Goal: Task Accomplishment & Management: Complete application form

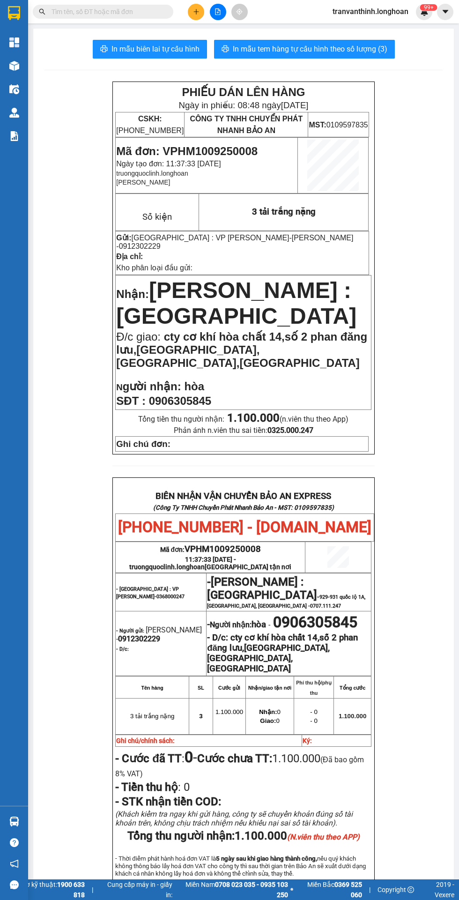
click at [109, 13] on input "text" at bounding box center [107, 12] width 111 height 10
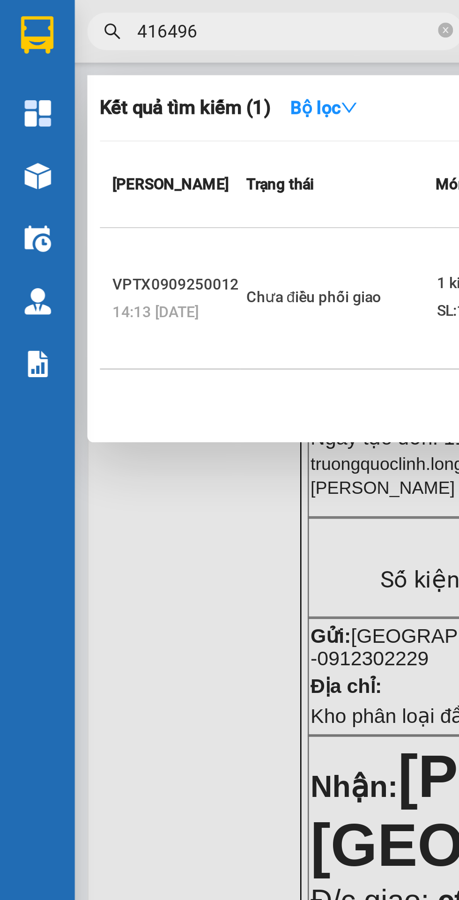
scroll to position [0, 1]
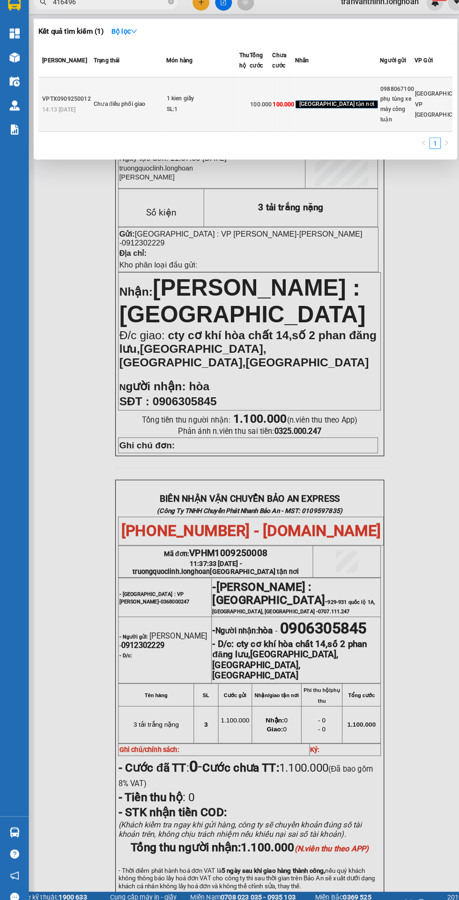
type input "416496"
click at [236, 138] on td at bounding box center [238, 111] width 10 height 53
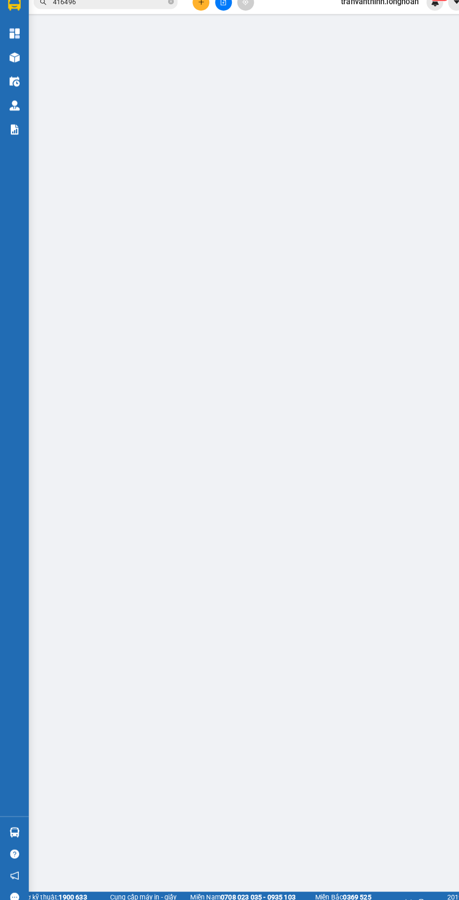
type input "0988067100"
type input "phụ tùng xe máy công luận"
type input "43 ngõ 66a triều khúc hn"
type input "0982416496"
type input "[PERSON_NAME]"
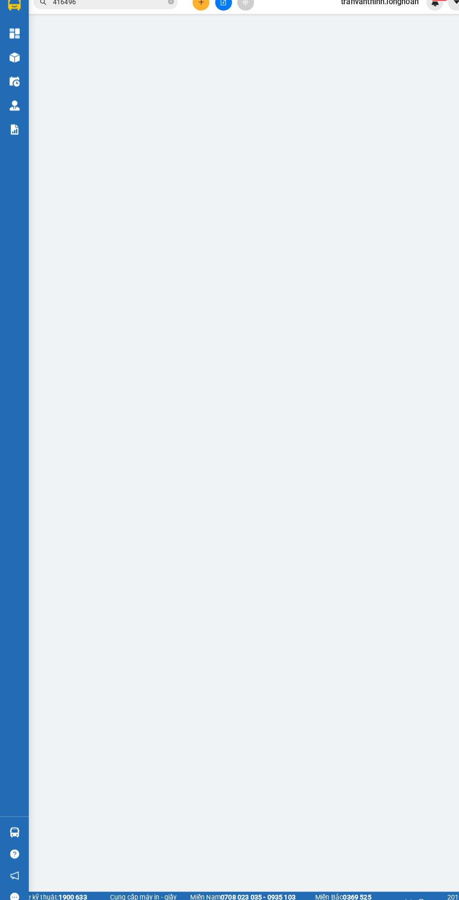
checkbox input "true"
type input "458 hà huy giáp,[GEOGRAPHIC_DATA],q 12,hcm"
type input "100.000"
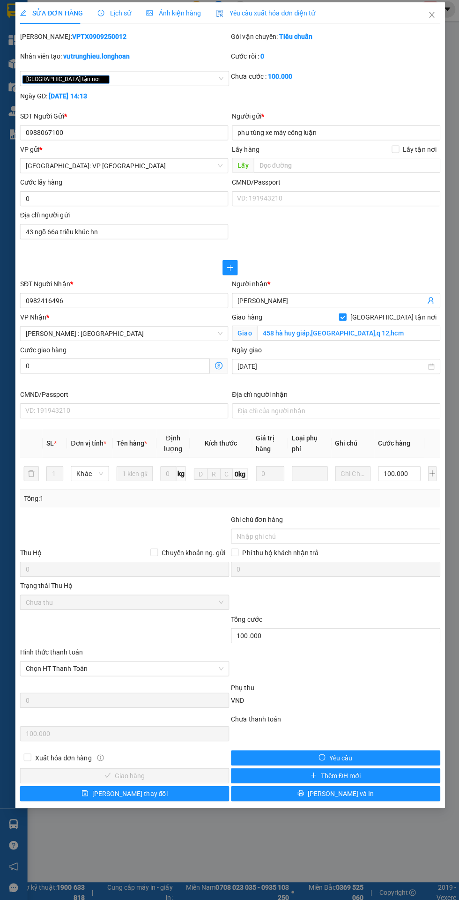
copy b "VPTX0909250012"
click at [117, 13] on span "Lịch sử" at bounding box center [114, 15] width 33 height 7
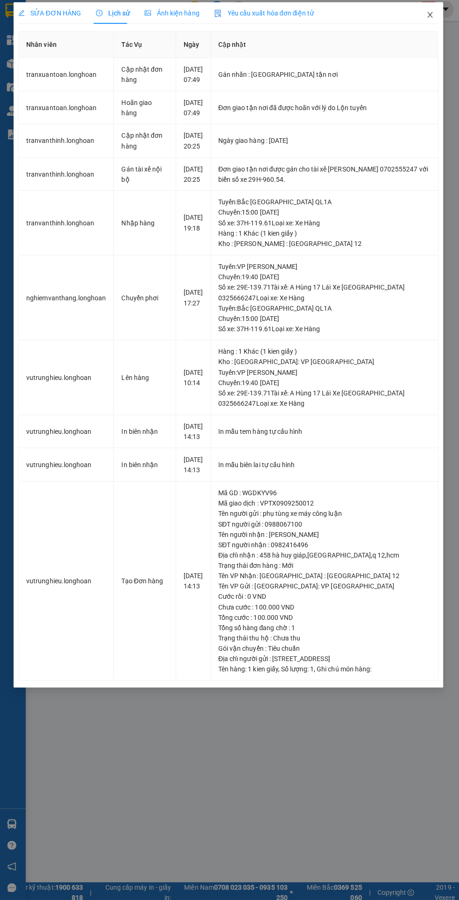
click at [428, 17] on icon "close" at bounding box center [430, 17] width 7 height 7
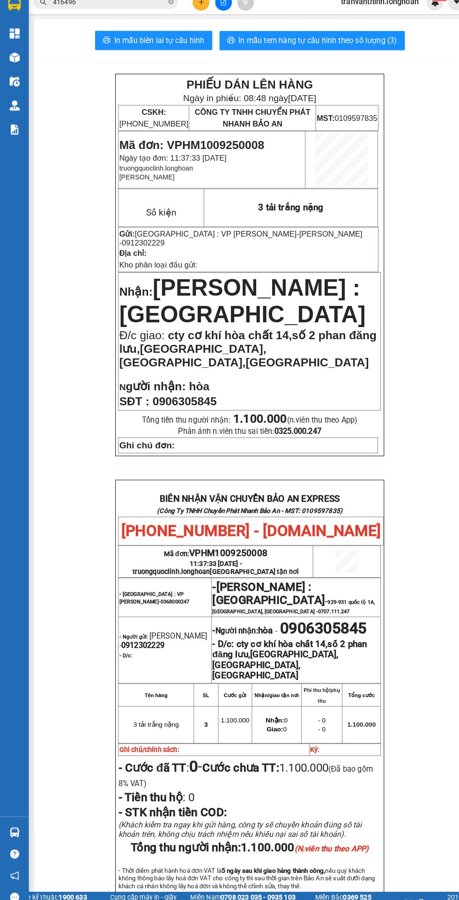
click at [15, 114] on img at bounding box center [14, 113] width 10 height 10
click at [14, 112] on img at bounding box center [14, 113] width 10 height 10
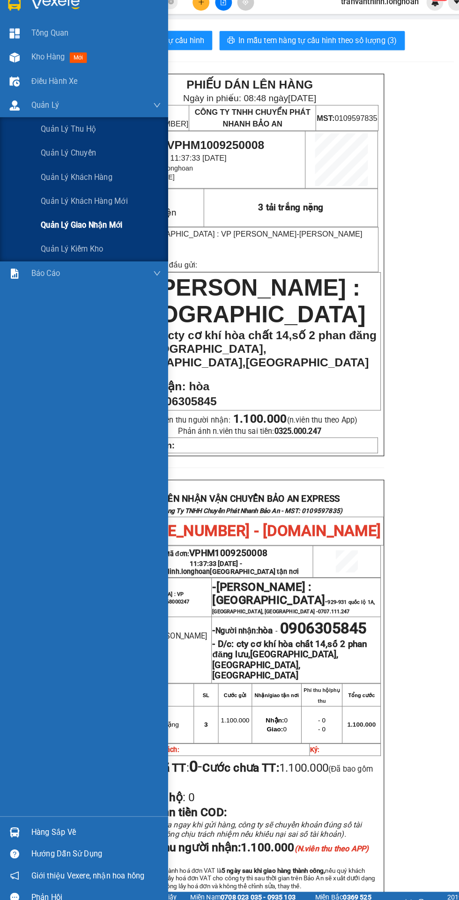
click at [71, 234] on span "Quản lý giao nhận mới" at bounding box center [80, 230] width 80 height 12
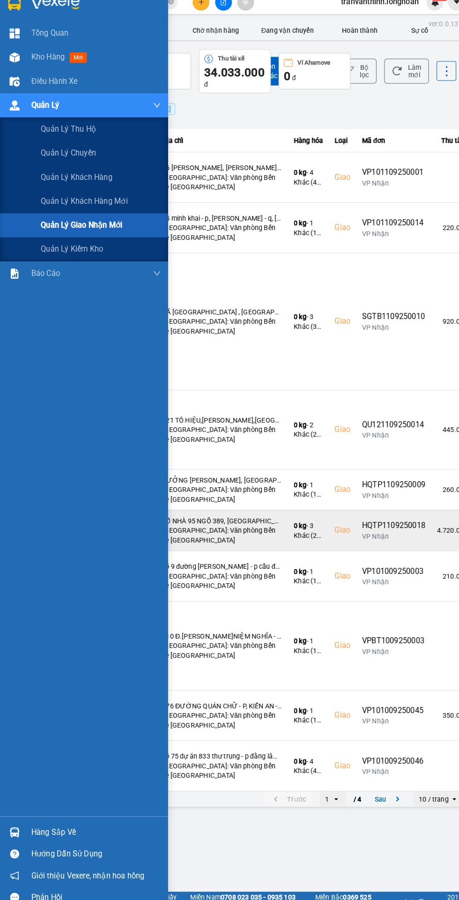
click at [362, 526] on div "HQTP1109250018" at bounding box center [384, 522] width 62 height 11
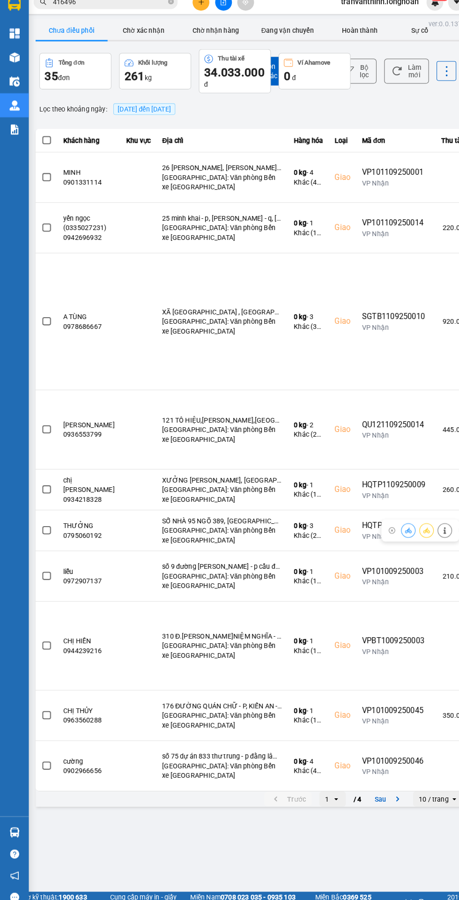
click at [144, 115] on span "[DATE] đến [DATE]" at bounding box center [141, 115] width 52 height 7
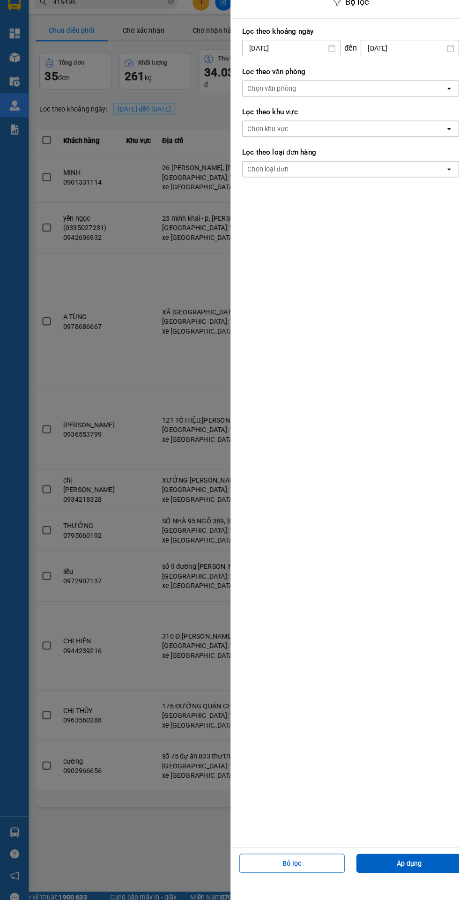
click at [267, 56] on input "[DATE]" at bounding box center [284, 56] width 95 height 15
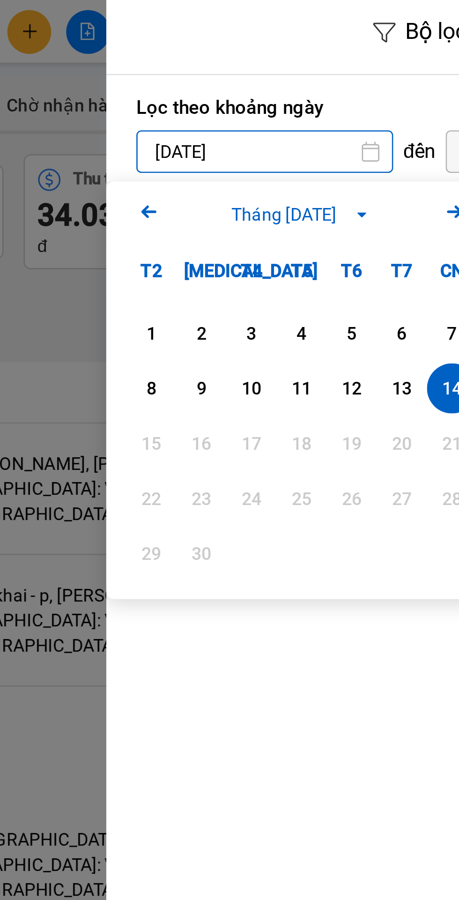
click at [238, 125] on div "1" at bounding box center [241, 124] width 13 height 11
type input "[DATE]"
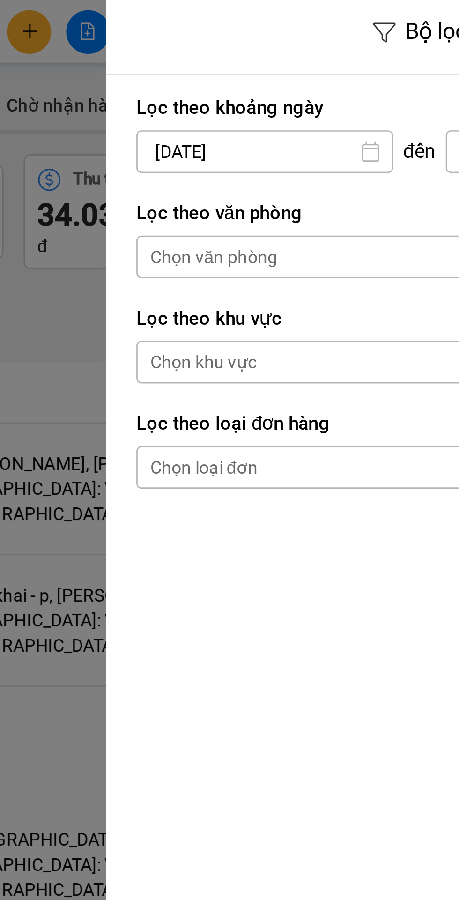
click at [259, 98] on div "Chọn văn phòng" at bounding box center [265, 95] width 48 height 9
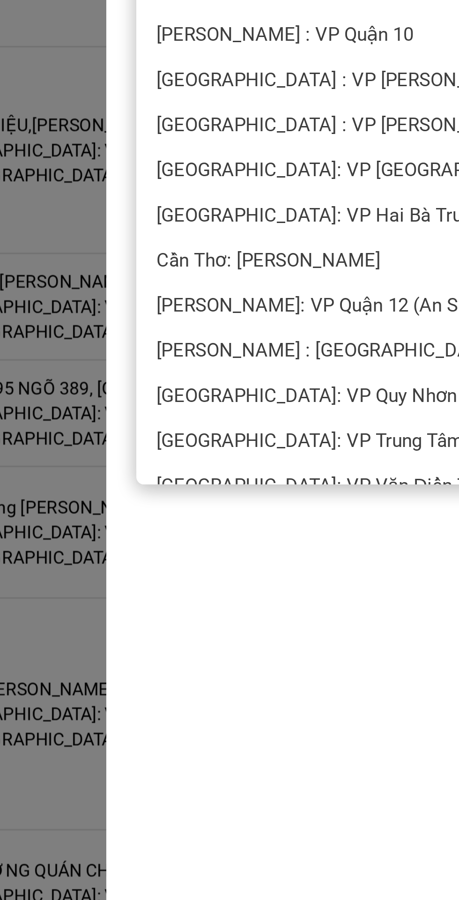
click at [277, 509] on div "[PERSON_NAME] : [GEOGRAPHIC_DATA]" at bounding box center [342, 503] width 212 height 17
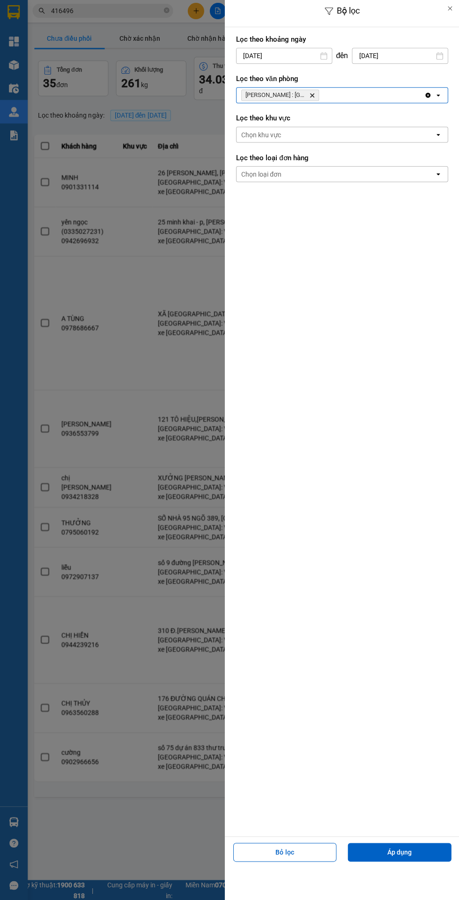
click at [266, 158] on label "Lọc theo loại đơn hàng" at bounding box center [342, 158] width 212 height 9
click at [276, 170] on div "Chọn loại đơn" at bounding box center [261, 174] width 40 height 9
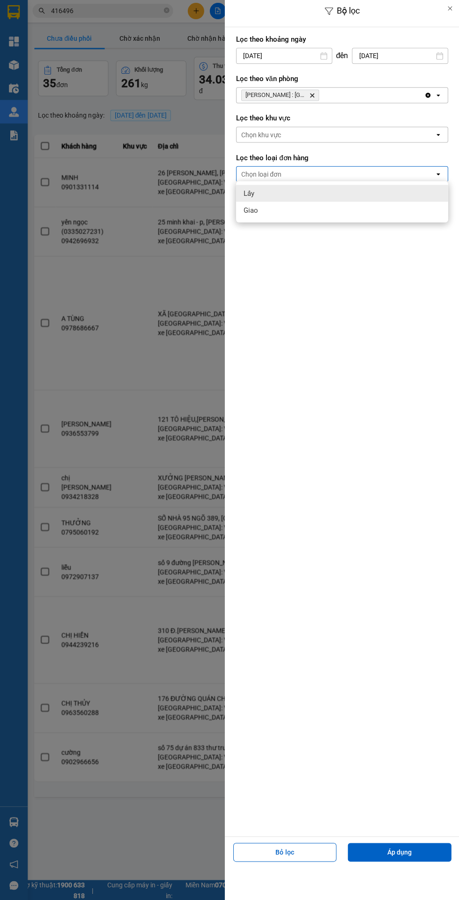
click at [258, 212] on div "Giao" at bounding box center [342, 210] width 212 height 17
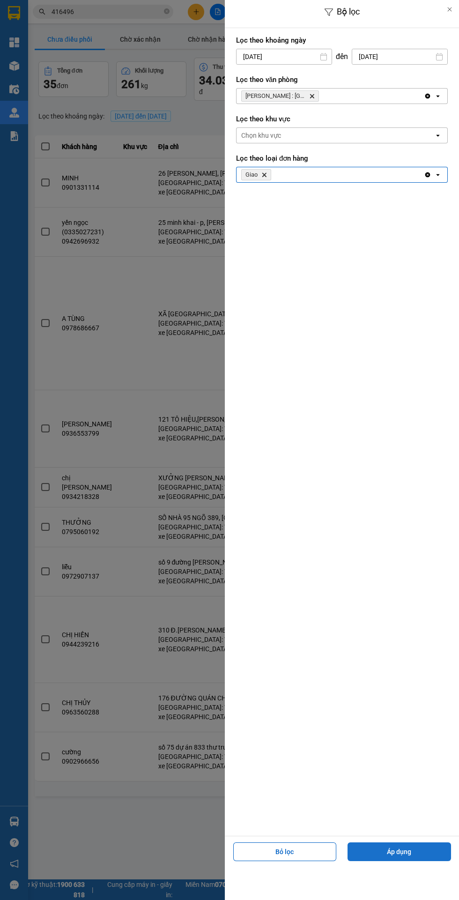
click at [398, 852] on button "Áp dụng" at bounding box center [400, 852] width 104 height 19
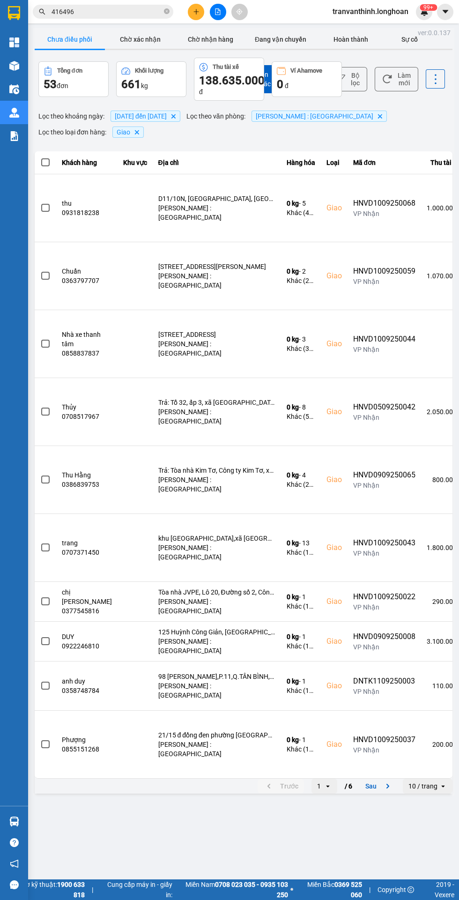
click at [439, 782] on input "Selected 10 / trang." at bounding box center [439, 786] width 1 height 9
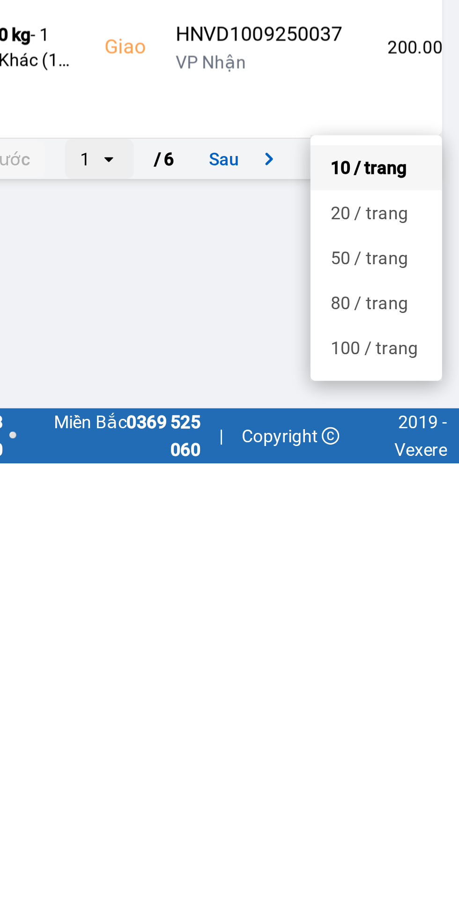
click at [421, 853] on div "100 / trang" at bounding box center [428, 857] width 34 height 9
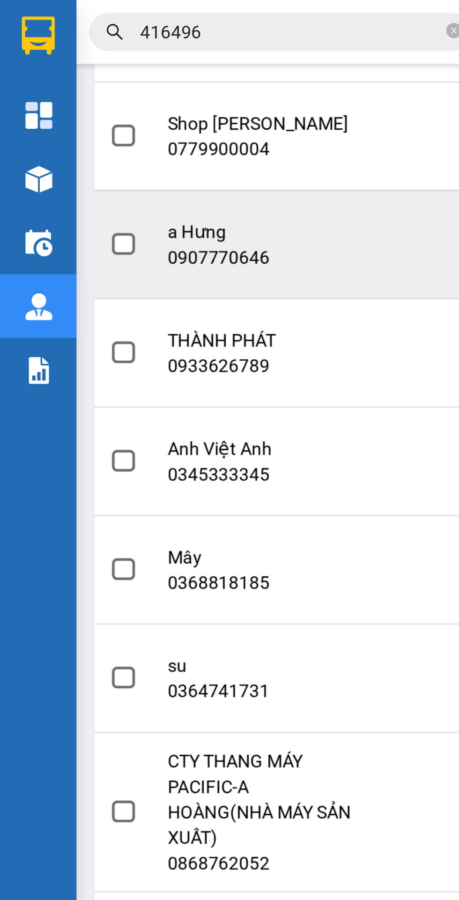
click at [43, 94] on span at bounding box center [45, 90] width 8 height 8
click at [40, 85] on input "checkbox" at bounding box center [40, 85] width 0 height 0
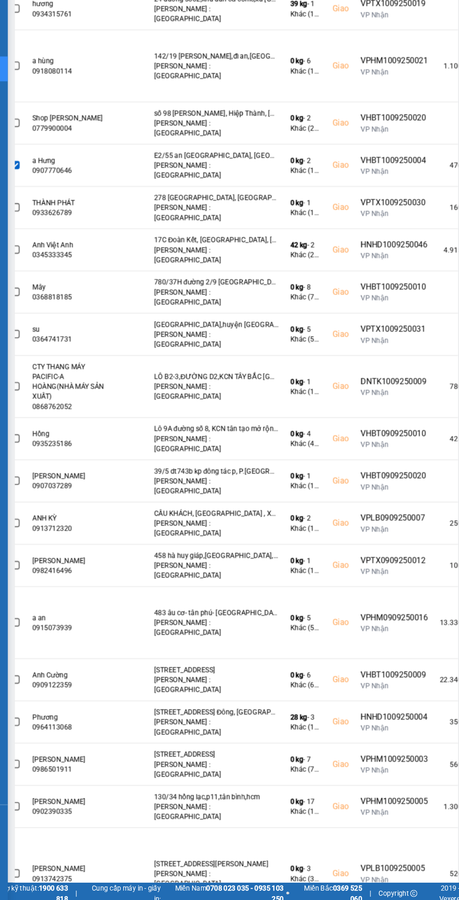
scroll to position [586, 0]
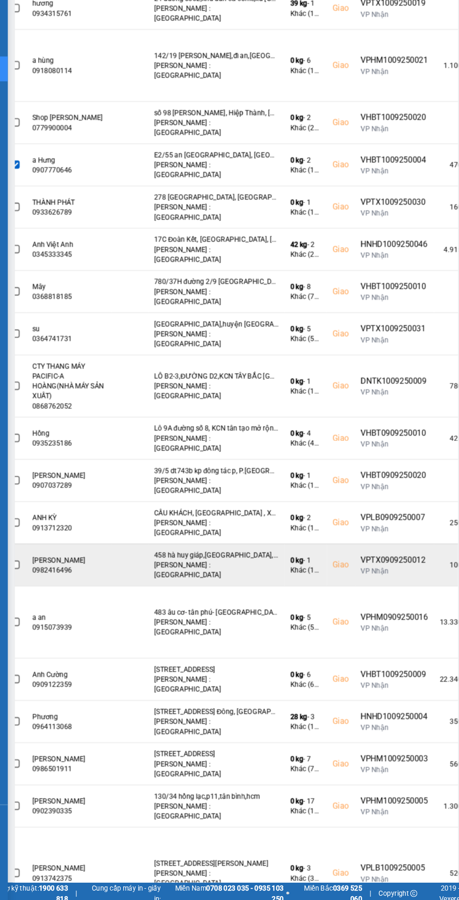
click at [35, 576] on span at bounding box center [35, 580] width 8 height 8
click at [30, 575] on input "checkbox" at bounding box center [30, 575] width 0 height 0
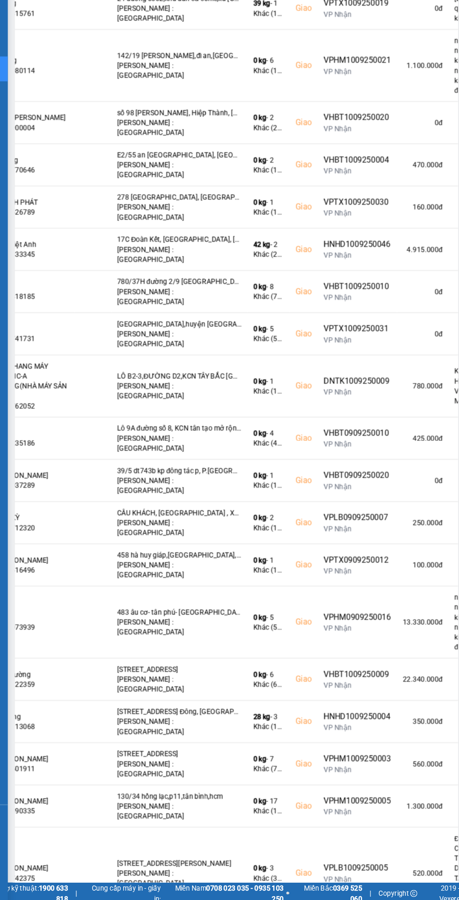
scroll to position [0, 0]
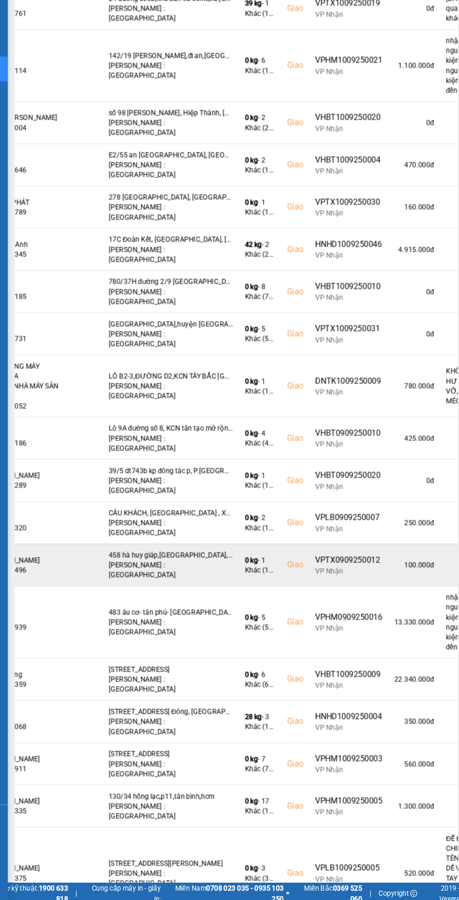
click at [393, 576] on div "100.000 đ" at bounding box center [411, 580] width 37 height 9
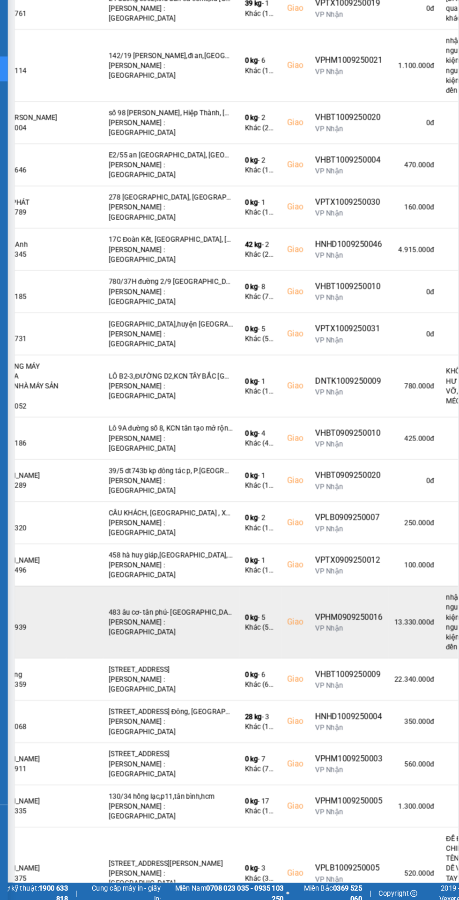
click at [393, 630] on div "13.330.000 đ" at bounding box center [411, 634] width 37 height 9
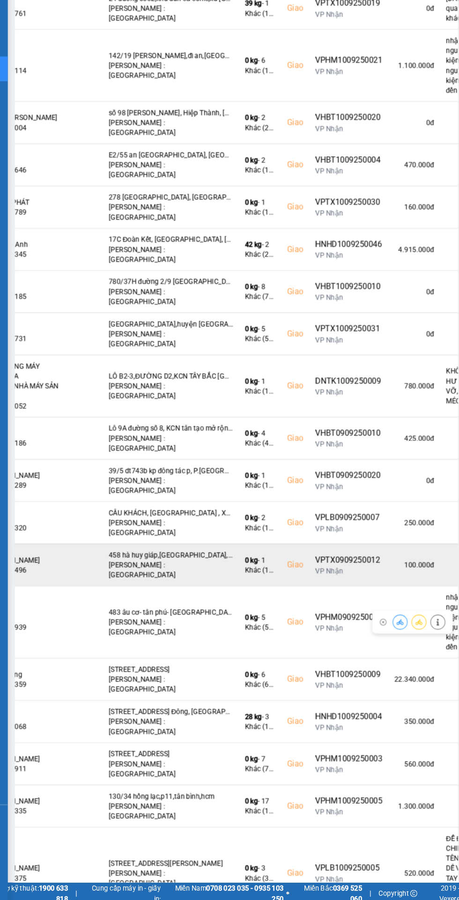
click at [435, 560] on td at bounding box center [459, 580] width 49 height 40
click at [416, 577] on icon at bounding box center [416, 580] width 7 height 7
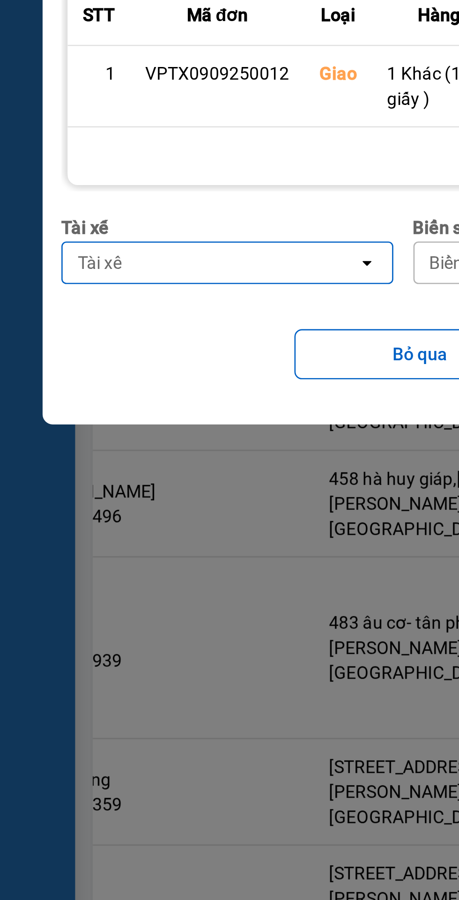
click at [47, 490] on div "Tài xế" at bounding box center [78, 490] width 110 height 15
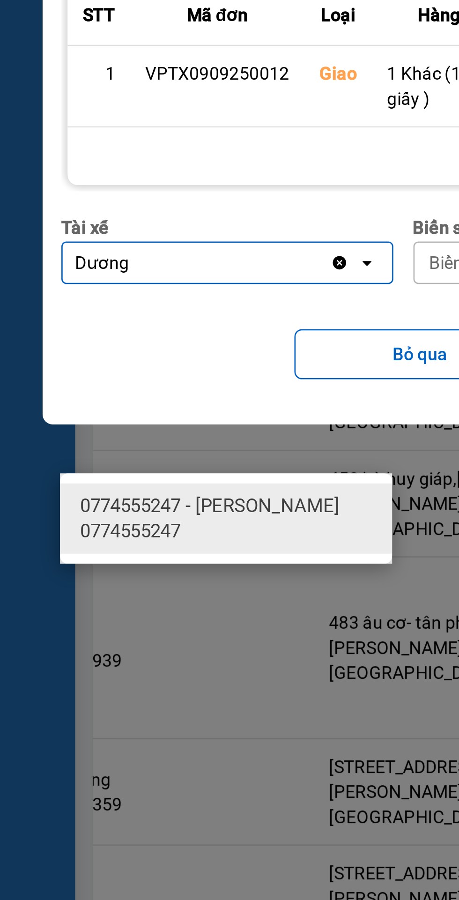
type input "Dương"
click at [65, 577] on span "0774555247 - [PERSON_NAME] 0774555247" at bounding box center [86, 586] width 113 height 19
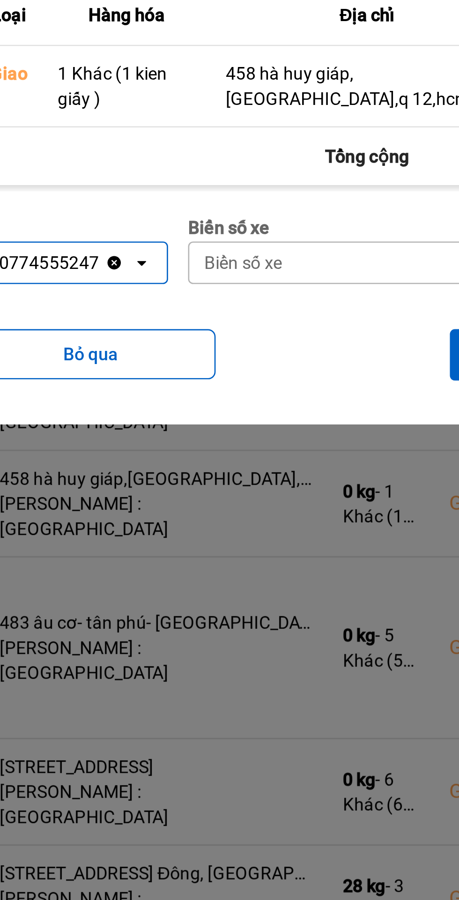
click at [229, 490] on div "Biển số xe" at bounding box center [214, 490] width 29 height 9
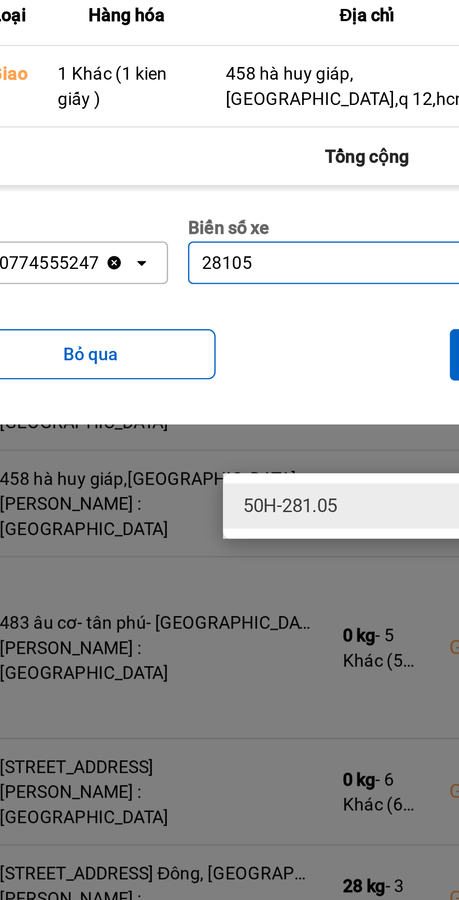
type input "28105"
click at [233, 573] on div "50H-281.05" at bounding box center [269, 581] width 124 height 17
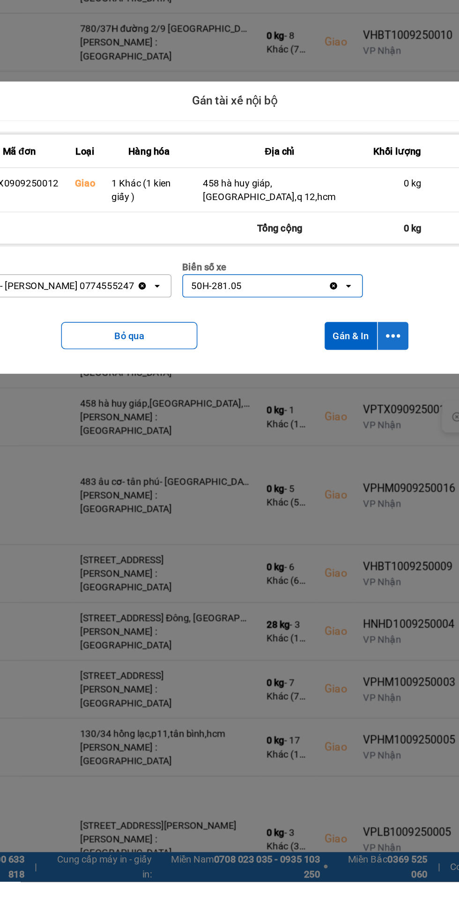
click at [339, 525] on icon "dialog" at bounding box center [339, 525] width 10 height 2
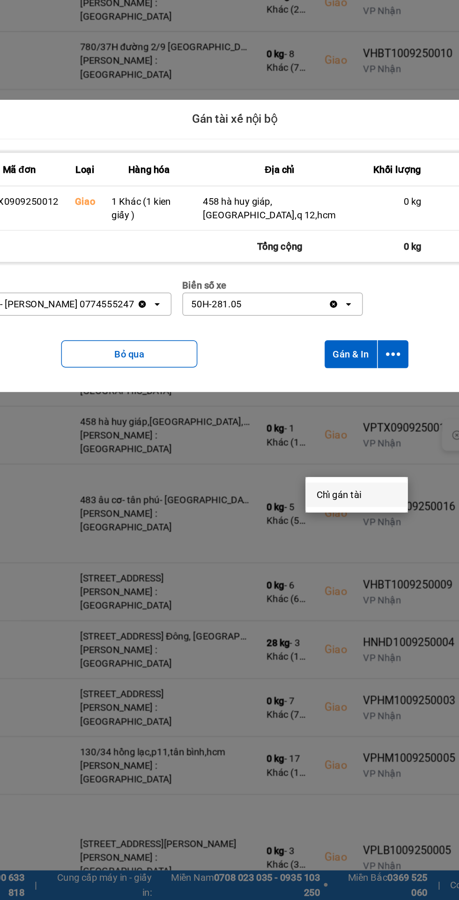
click at [301, 617] on span "Chỉ gán tài" at bounding box center [301, 621] width 31 height 9
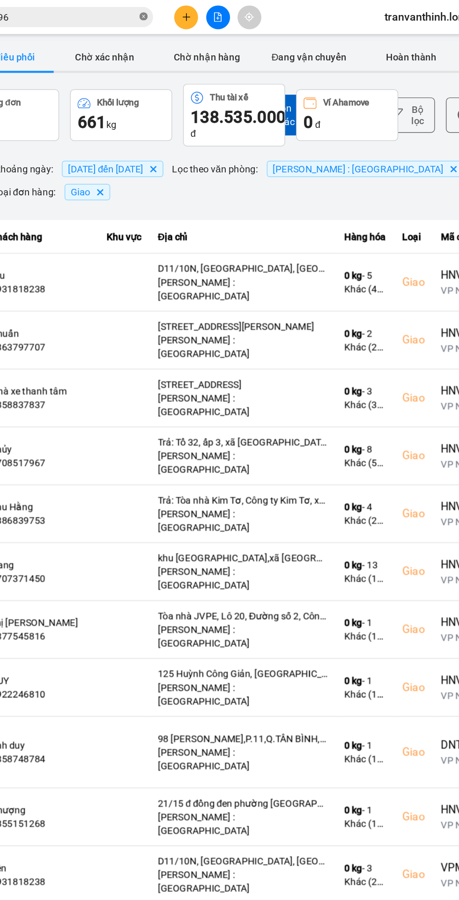
click at [167, 11] on icon "close-circle" at bounding box center [167, 11] width 6 height 6
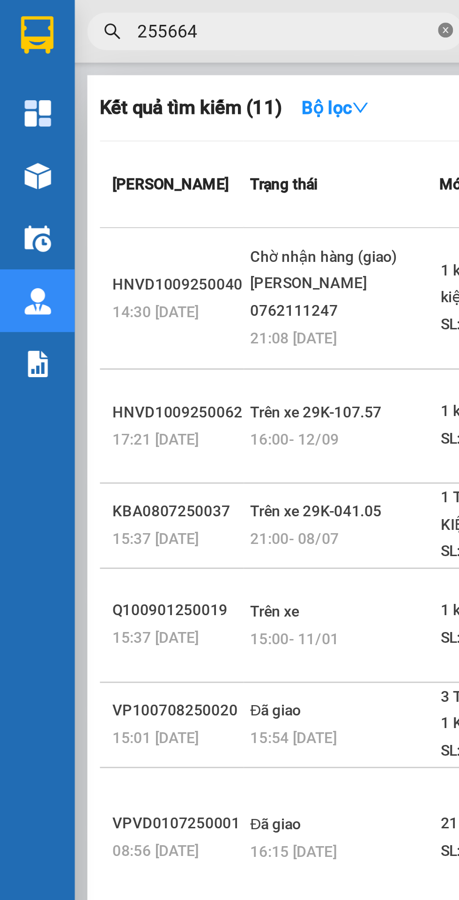
type input "255664"
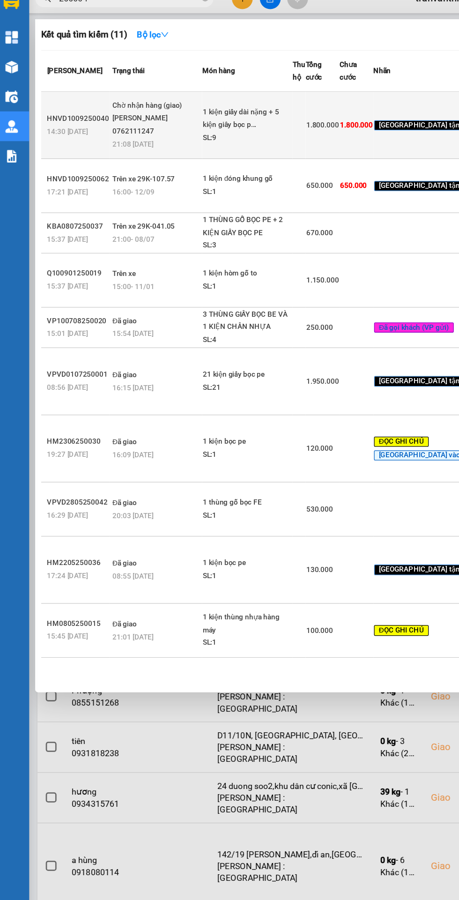
click at [158, 102] on div "Chờ nhận hàng (giao)" at bounding box center [129, 96] width 70 height 10
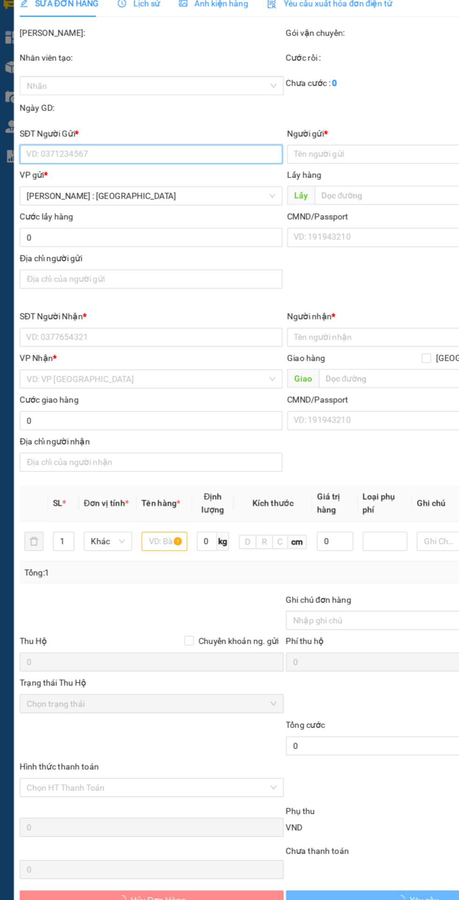
type input "0972255664"
type input "A nam"
type input "0972255664"
type input "A nam"
checkbox input "true"
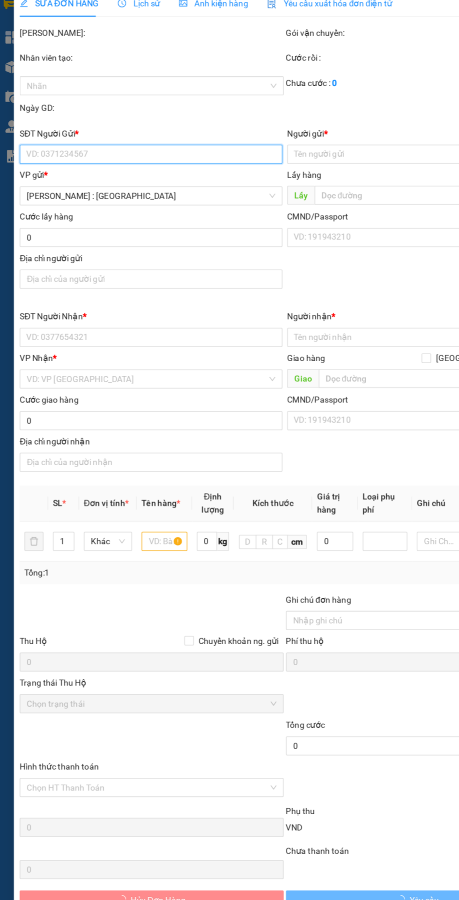
type input "1 đường lưu hữu phước đông hòa DĨ AN BÌNH DƯƠNG tp hcm"
type input "hàng giao nguyên kiện, hư vỡ ko đền ( giao sáng 14 nha các A)"
type input "1.800.000"
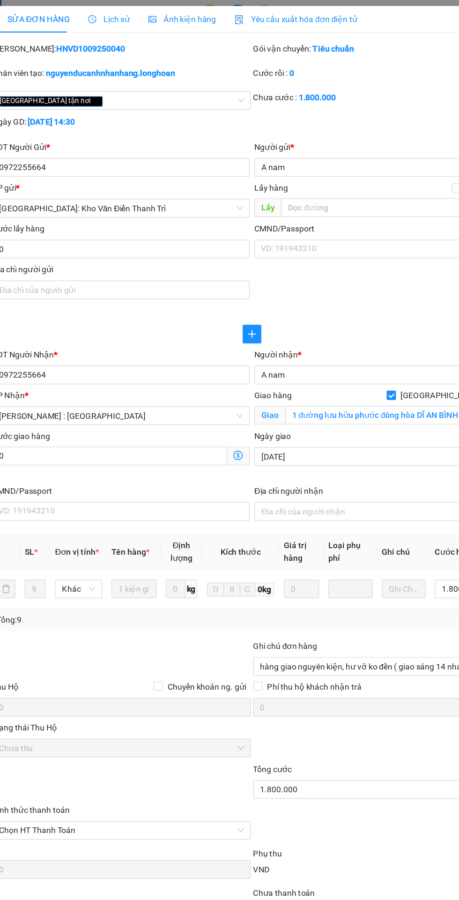
click at [124, 15] on span "Lịch sử" at bounding box center [114, 15] width 33 height 7
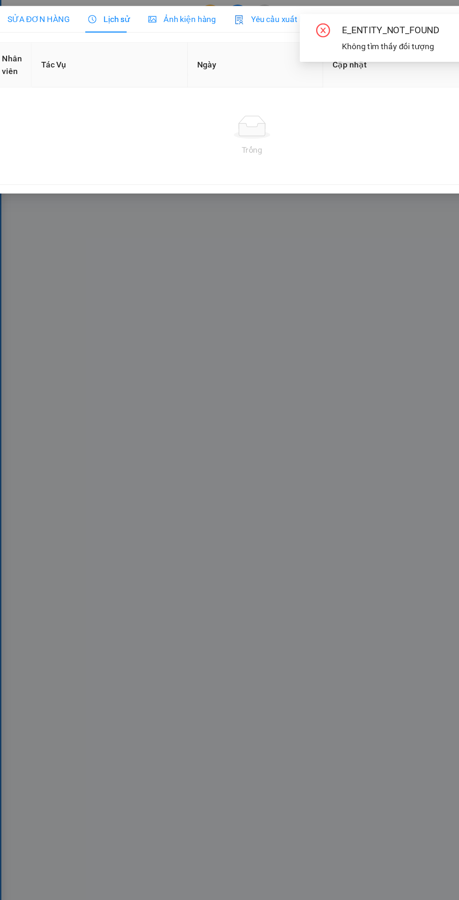
click at [57, 10] on div "SỬA ĐƠN HÀNG" at bounding box center [52, 15] width 62 height 10
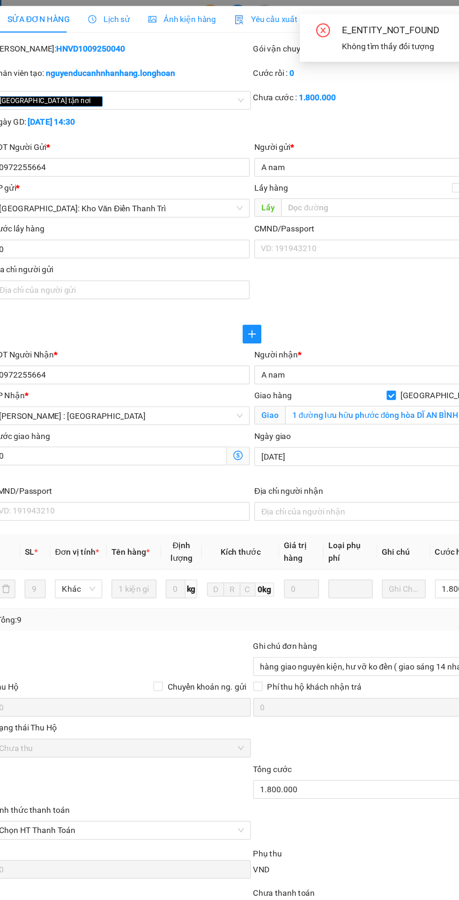
click at [113, 15] on span "Lịch sử" at bounding box center [114, 15] width 33 height 7
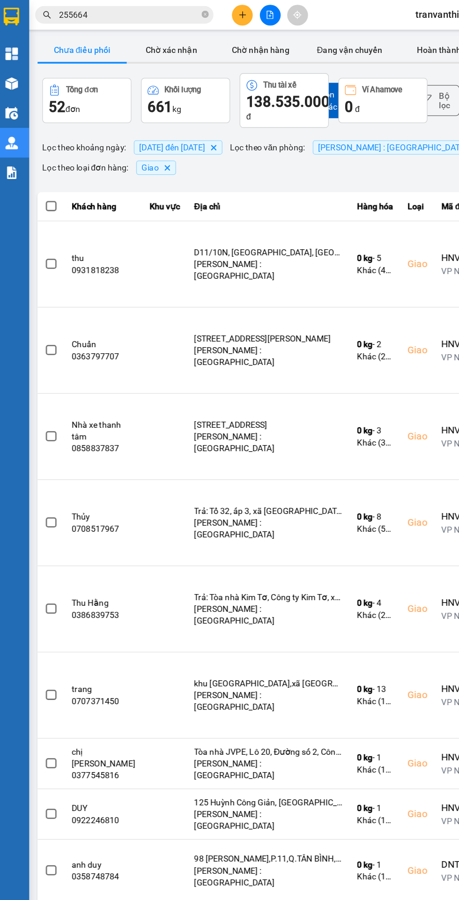
click at [101, 12] on input "255664" at bounding box center [107, 12] width 111 height 10
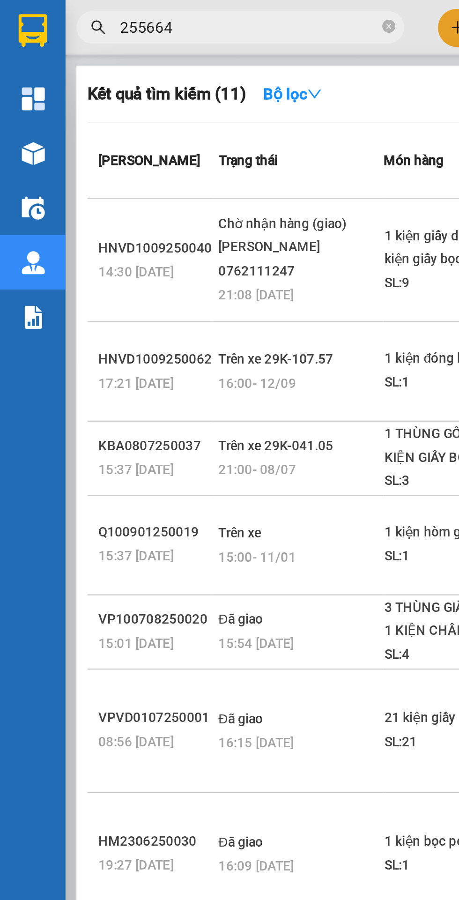
scroll to position [0, 1]
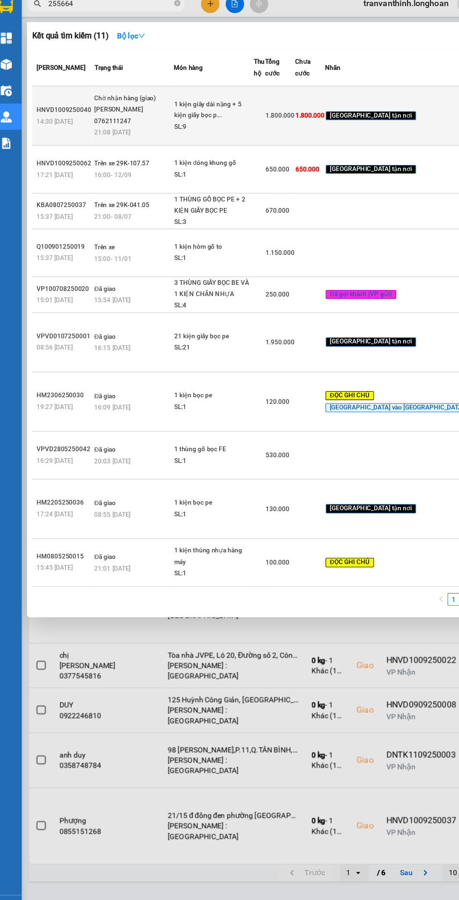
click at [201, 117] on div "1 kiện giấy dài nặng + 5 kiện giấy bọc p..." at bounding box center [199, 107] width 70 height 20
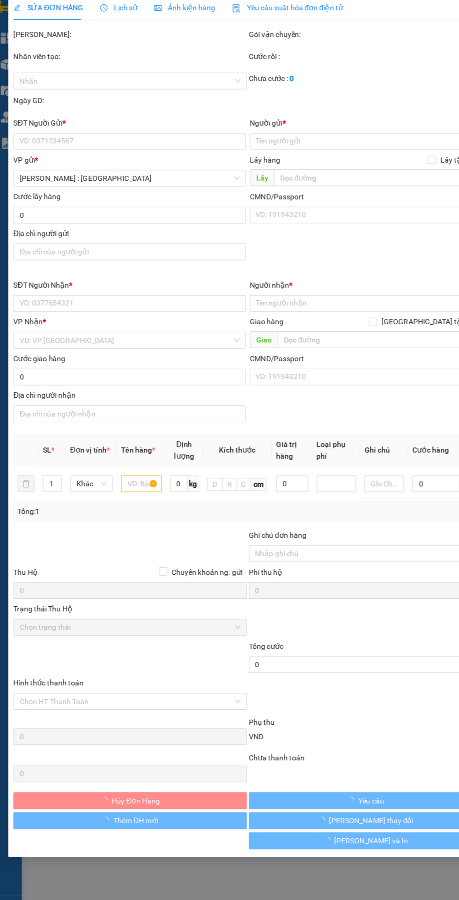
type input "0972255664"
type input "A nam"
type input "0972255664"
type input "A nam"
checkbox input "true"
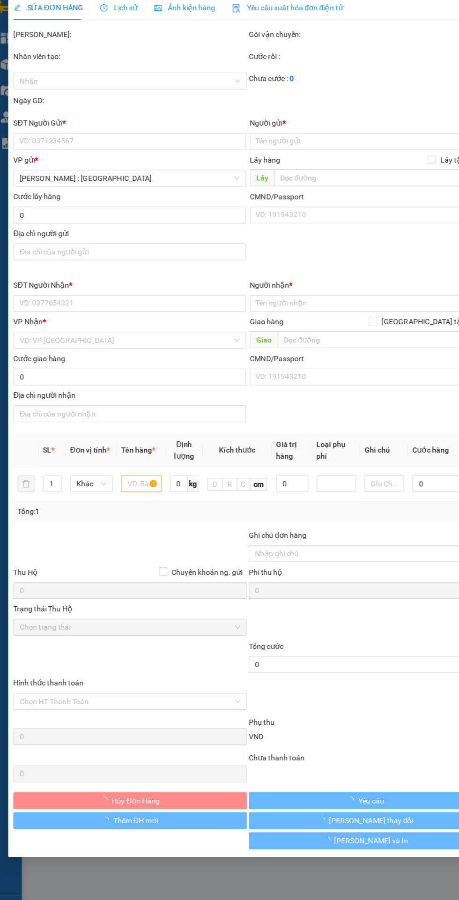
type input "1 đường lưu hữu phước đông hòa DĨ AN BÌNH DƯƠNG tp hcm"
type input "hàng giao nguyên kiện, hư vỡ ko đền ( giao sáng 14 nha các A)"
type input "1.800.000"
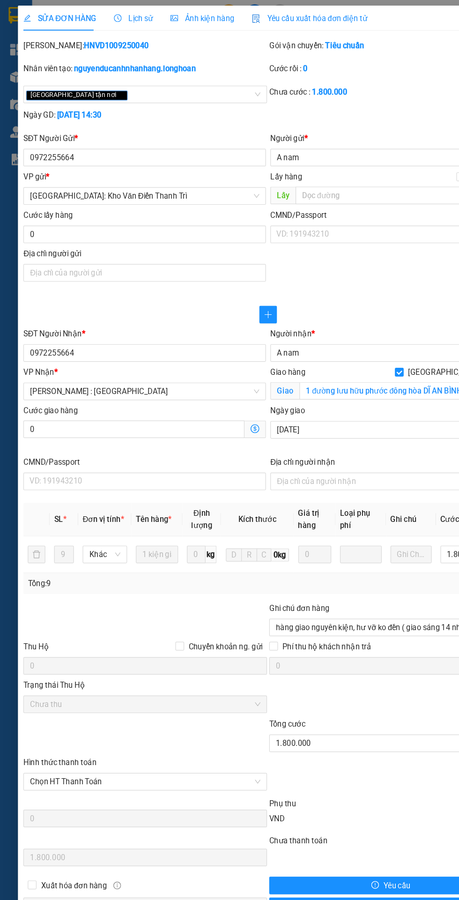
click at [106, 9] on div "Lịch sử" at bounding box center [114, 16] width 33 height 22
